Goal: Task Accomplishment & Management: Manage account settings

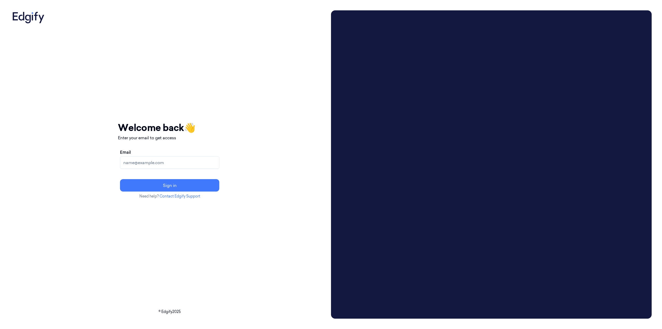
click at [174, 164] on input "Email" at bounding box center [169, 162] width 99 height 12
type input "brown.lamont@heb.com"
click at [120, 179] on button "Sign in" at bounding box center [169, 185] width 99 height 12
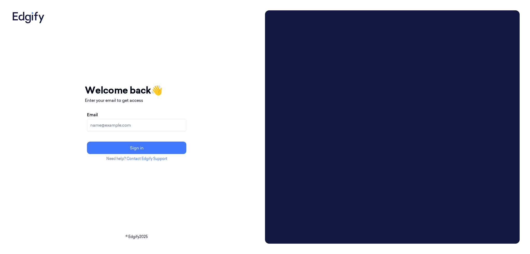
click at [132, 126] on input "Email" at bounding box center [136, 125] width 99 height 12
type input "brown.lamont@heb.com"
click at [87, 142] on button "Sign in" at bounding box center [136, 148] width 99 height 12
